Goal: Information Seeking & Learning: Find specific fact

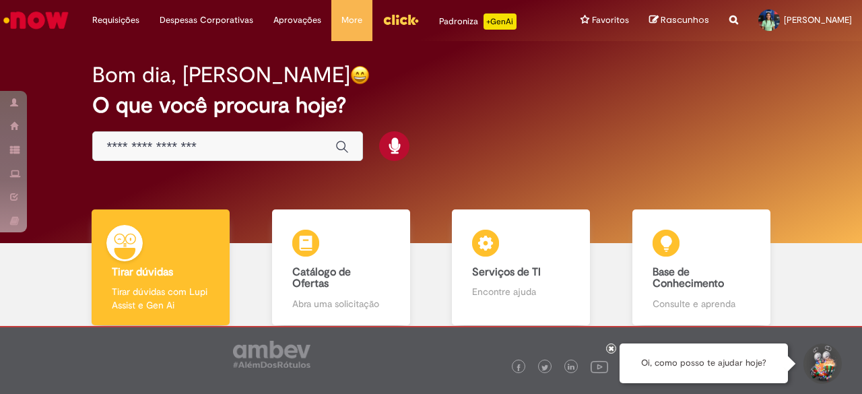
click at [197, 137] on div "Global" at bounding box center [227, 146] width 271 height 30
click at [202, 147] on input "Basta digitar aqui" at bounding box center [213, 146] width 215 height 15
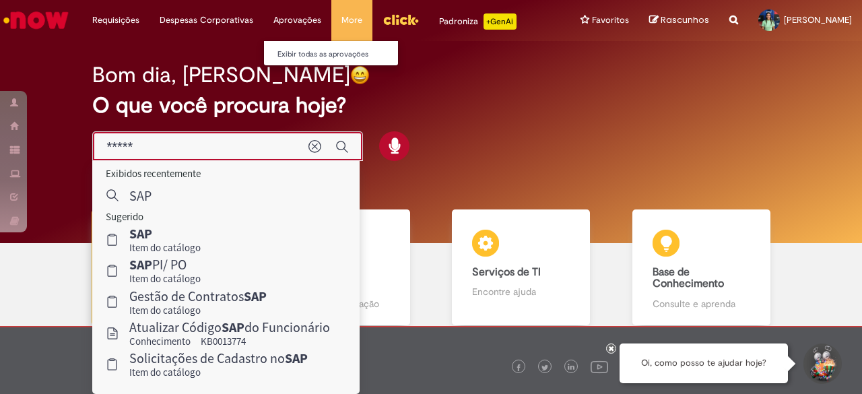
type input "******"
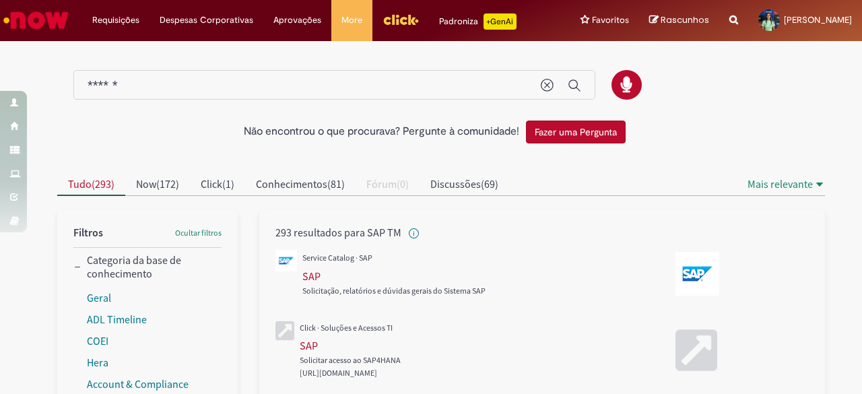
click at [59, 10] on img "Ir para a Homepage" at bounding box center [35, 20] width 69 height 27
